Goal: Navigation & Orientation: Find specific page/section

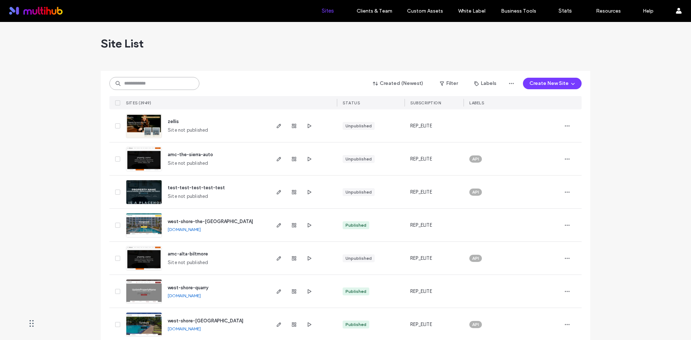
click at [142, 85] on input at bounding box center [154, 83] width 90 height 13
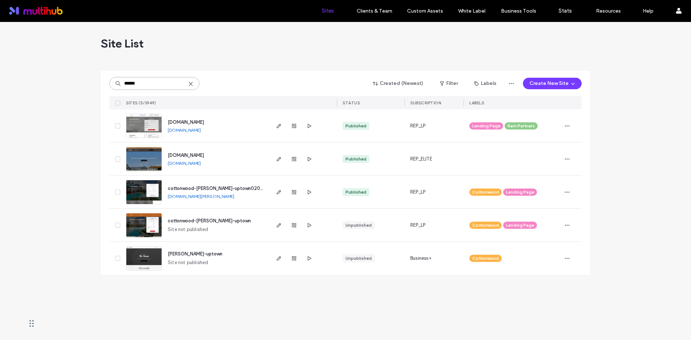
click at [142, 85] on input "******" at bounding box center [154, 83] width 90 height 13
type input "******"
click at [191, 83] on use at bounding box center [190, 83] width 3 height 3
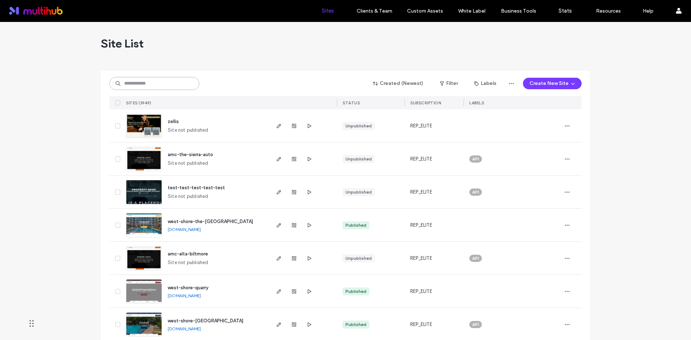
click at [165, 89] on input at bounding box center [154, 83] width 90 height 13
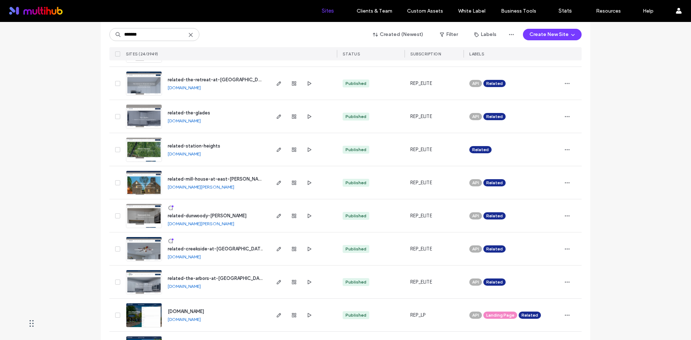
scroll to position [108, 0]
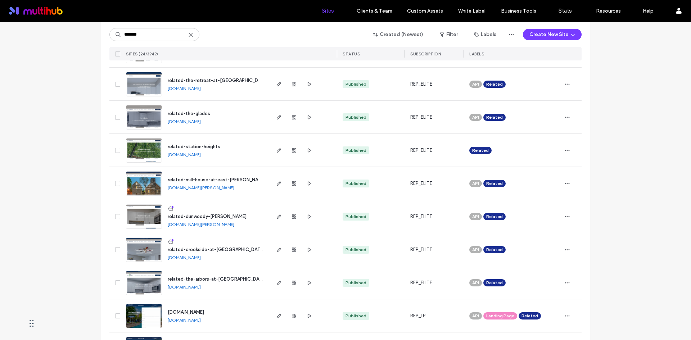
drag, startPoint x: 284, startPoint y: 28, endPoint x: 272, endPoint y: 38, distance: 15.9
click at [284, 27] on div "******* Created (Newest) Filter Labels Create New Site SITES (24/3949) STATUS S…" at bounding box center [345, 41] width 472 height 38
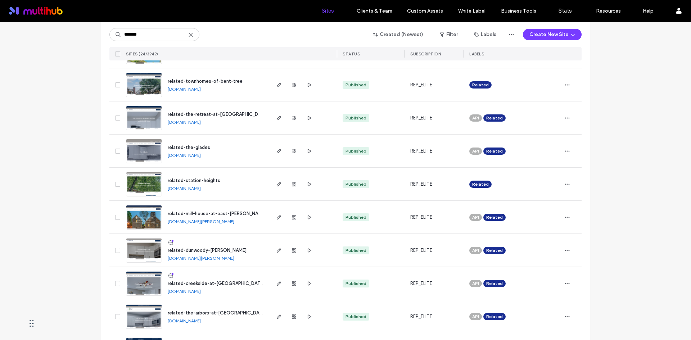
scroll to position [0, 0]
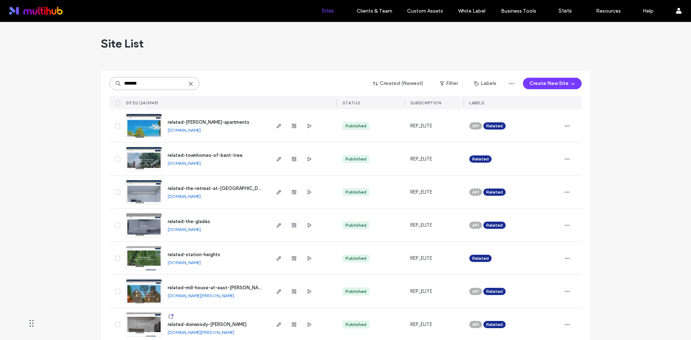
drag, startPoint x: 149, startPoint y: 82, endPoint x: 88, endPoint y: 80, distance: 60.1
click at [161, 82] on input "*******" at bounding box center [154, 83] width 90 height 13
drag, startPoint x: 148, startPoint y: 82, endPoint x: 110, endPoint y: 82, distance: 38.1
click at [110, 82] on input "*******" at bounding box center [154, 83] width 90 height 13
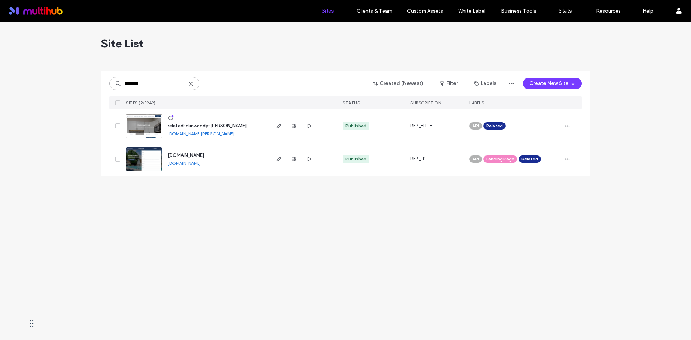
type input "********"
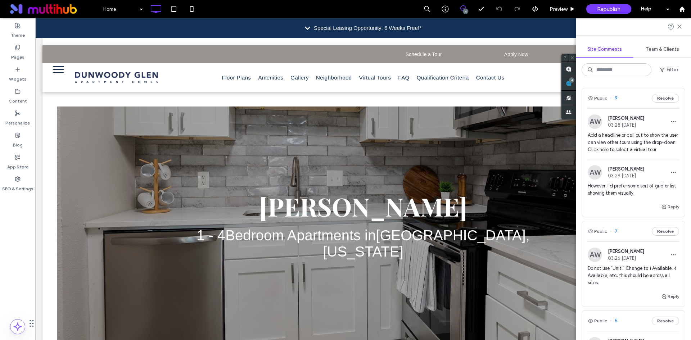
click at [628, 100] on div "Public 9 Resolve" at bounding box center [633, 98] width 103 height 20
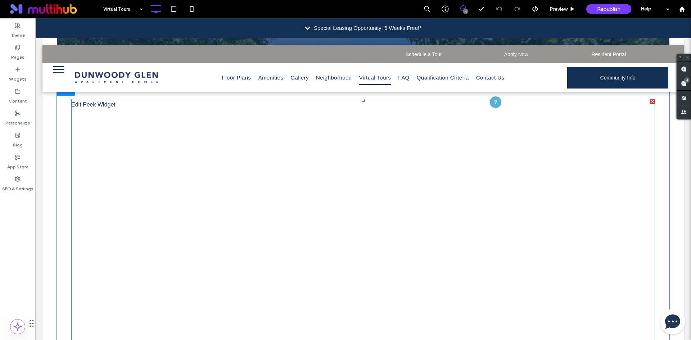
scroll to position [186, 0]
click at [482, 153] on span at bounding box center [362, 286] width 583 height 371
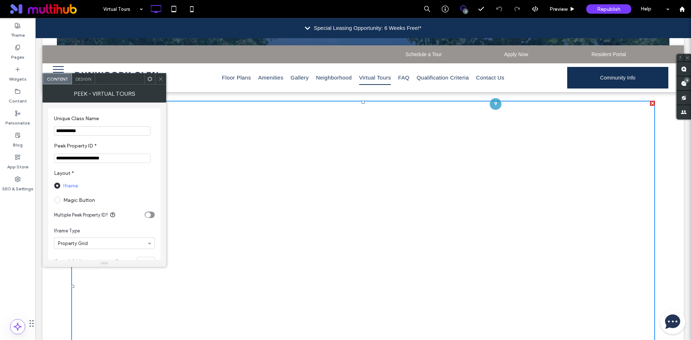
click at [161, 77] on icon at bounding box center [160, 78] width 5 height 5
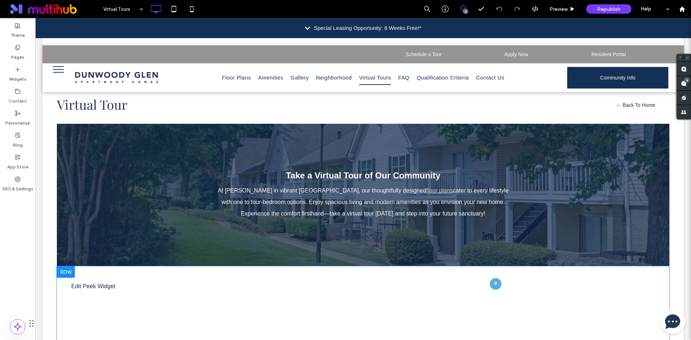
scroll to position [150, 0]
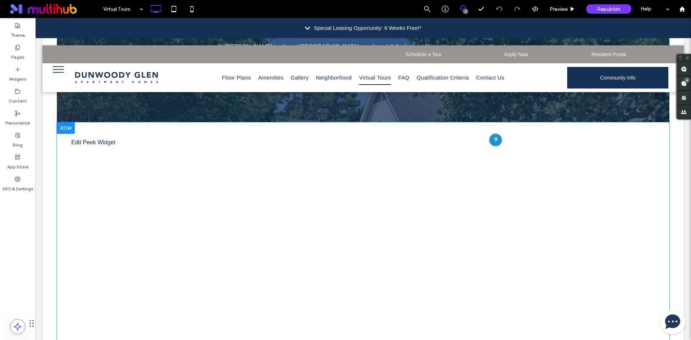
click at [491, 143] on div at bounding box center [495, 139] width 13 height 13
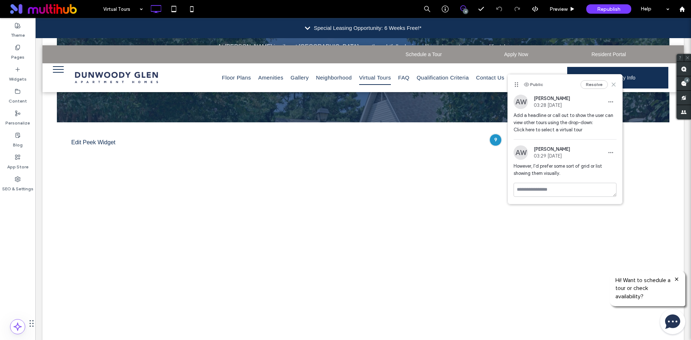
click at [612, 85] on icon at bounding box center [613, 85] width 6 height 6
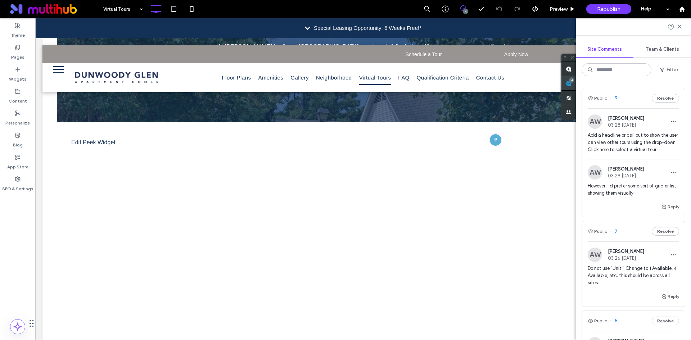
click at [684, 80] on div "Site Comments Team & Clients Filter Public 9 Resolve AW Alicia Worrell 03:28 Oc…" at bounding box center [633, 179] width 115 height 322
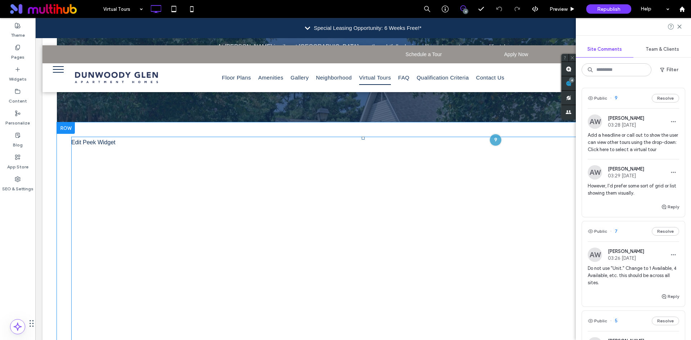
click at [91, 148] on span at bounding box center [362, 322] width 583 height 371
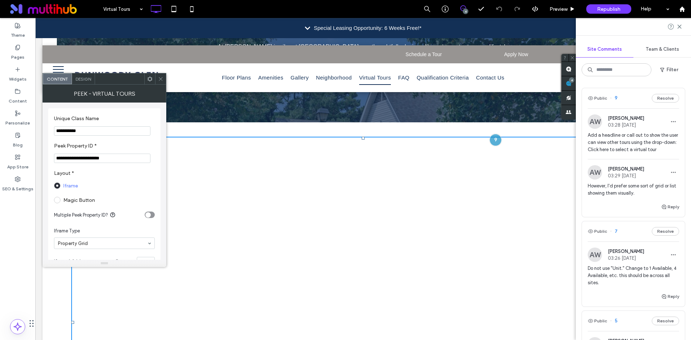
click at [160, 77] on icon at bounding box center [160, 78] width 5 height 5
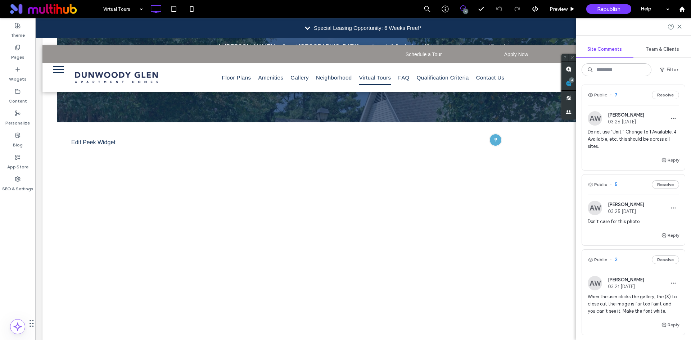
scroll to position [144, 0]
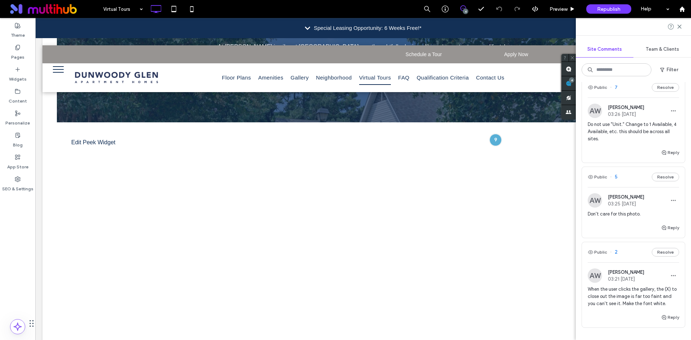
click at [631, 183] on div "Public 5 Resolve" at bounding box center [633, 177] width 103 height 20
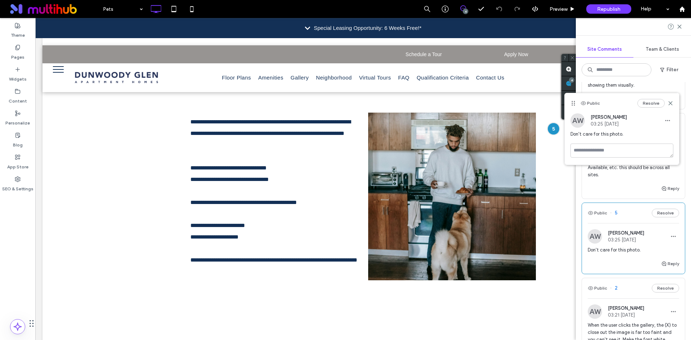
scroll to position [144, 0]
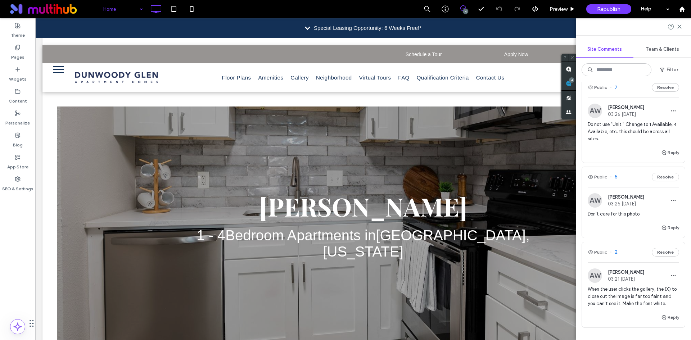
click at [305, 28] on icon at bounding box center [307, 28] width 5 height 3
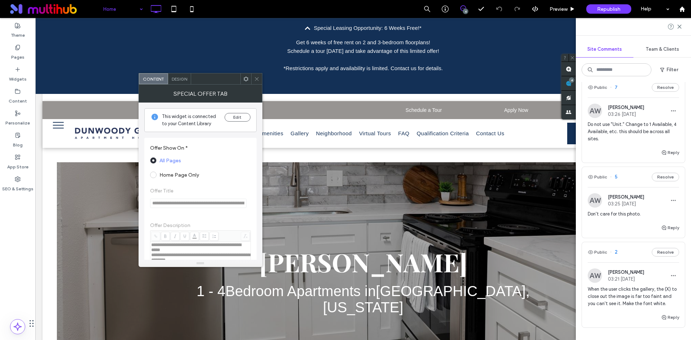
click at [305, 28] on icon at bounding box center [307, 28] width 5 height 3
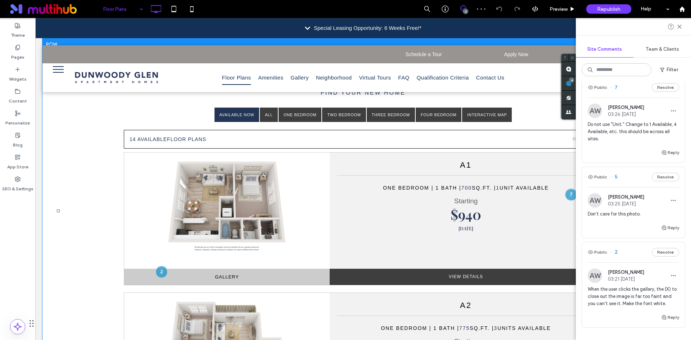
scroll to position [288, 0]
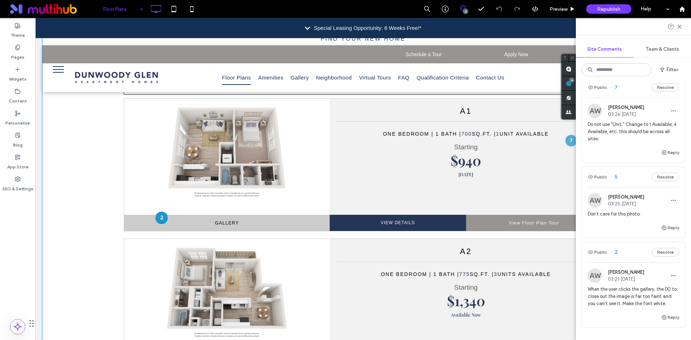
click at [160, 218] on div at bounding box center [161, 217] width 13 height 13
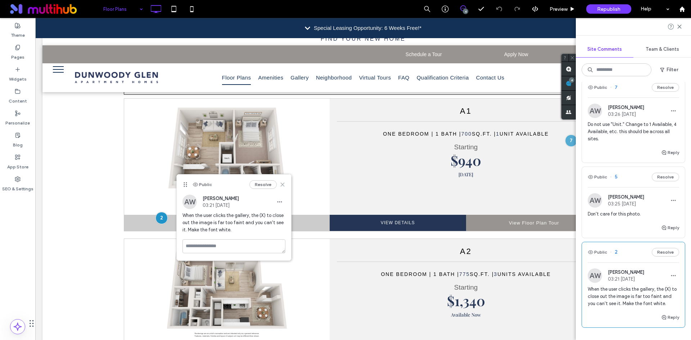
click at [282, 183] on icon at bounding box center [283, 185] width 6 height 6
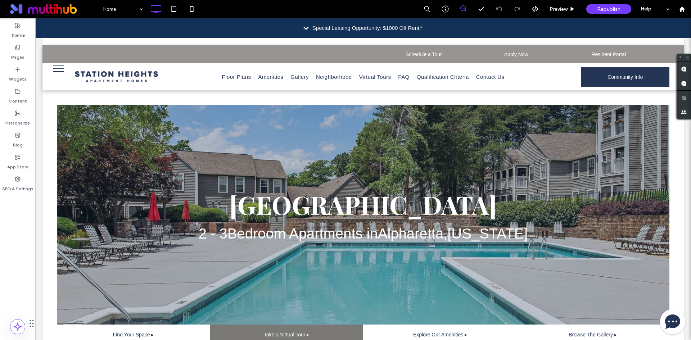
click at [303, 30] on icon at bounding box center [305, 28] width 5 height 6
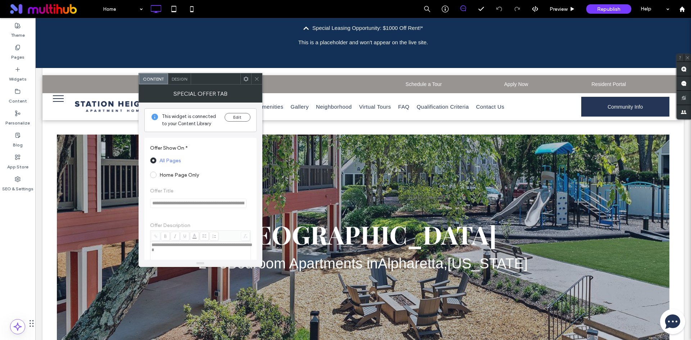
drag, startPoint x: 258, startPoint y: 81, endPoint x: 230, endPoint y: 36, distance: 52.2
click at [258, 81] on icon at bounding box center [256, 78] width 5 height 5
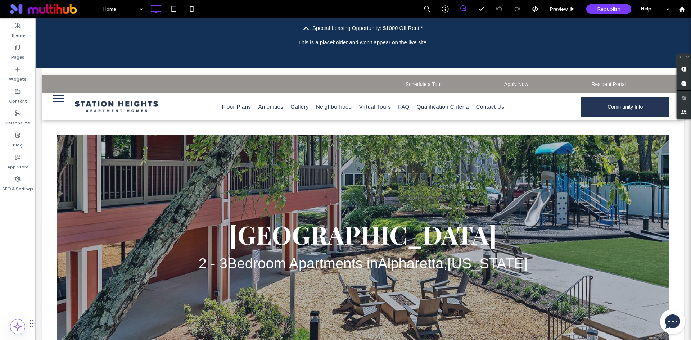
click at [296, 28] on div "Special Leasing Opportunity: $1000 Off Rent!*" at bounding box center [362, 28] width 655 height 20
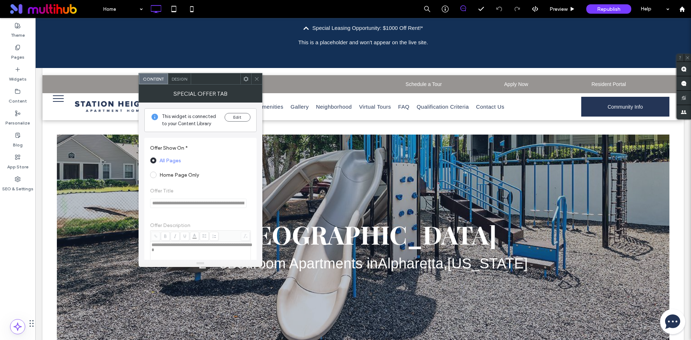
drag, startPoint x: 257, startPoint y: 77, endPoint x: 229, endPoint y: 47, distance: 41.0
click at [257, 77] on icon at bounding box center [256, 78] width 5 height 5
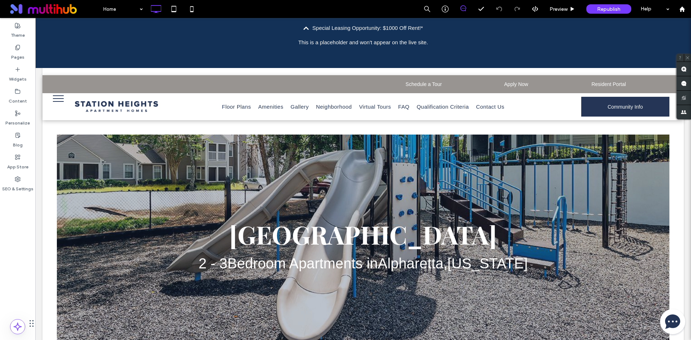
click at [303, 28] on icon at bounding box center [305, 28] width 5 height 3
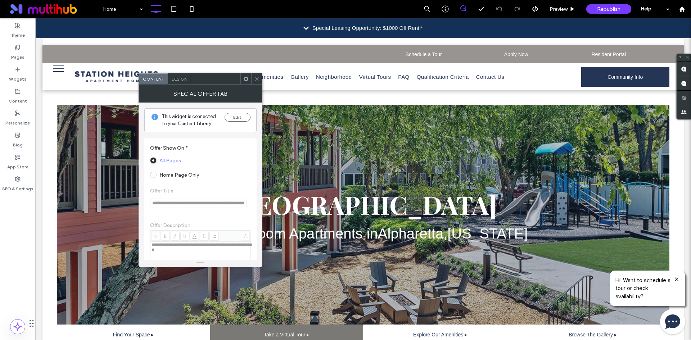
click at [306, 27] on icon at bounding box center [305, 28] width 5 height 6
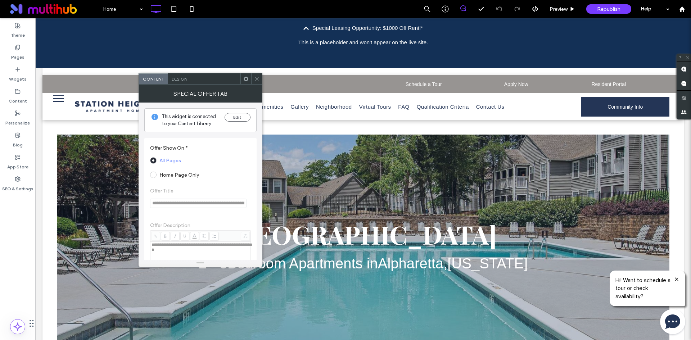
drag, startPoint x: 255, startPoint y: 76, endPoint x: 282, endPoint y: 14, distance: 67.8
click at [255, 76] on icon at bounding box center [256, 78] width 5 height 5
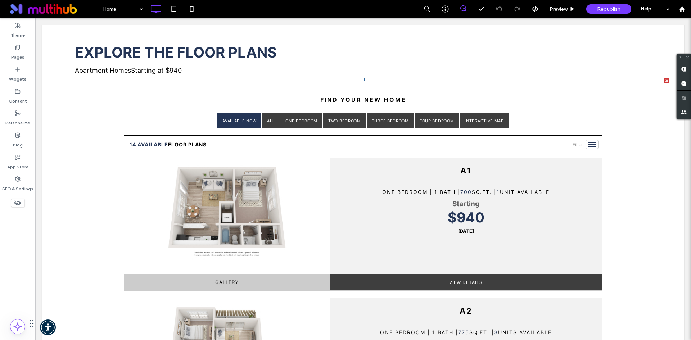
scroll to position [684, 0]
